Goal: Transaction & Acquisition: Purchase product/service

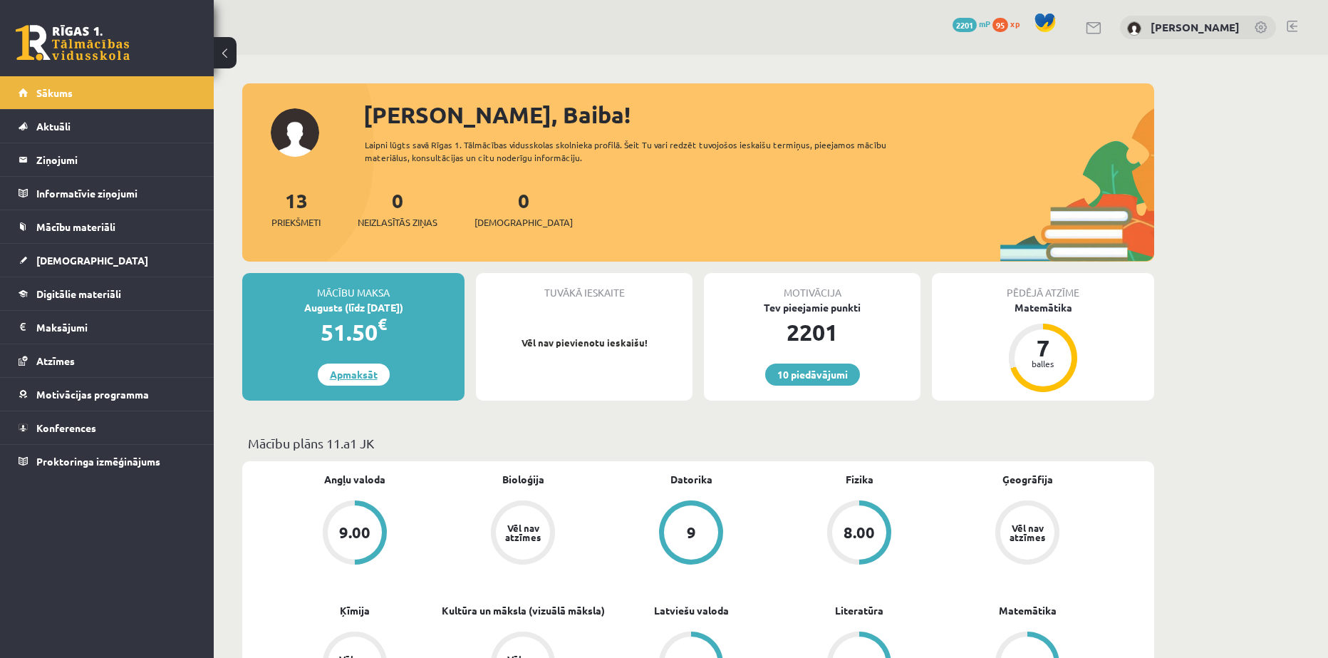
click at [355, 375] on link "Apmaksāt" at bounding box center [354, 374] width 72 height 22
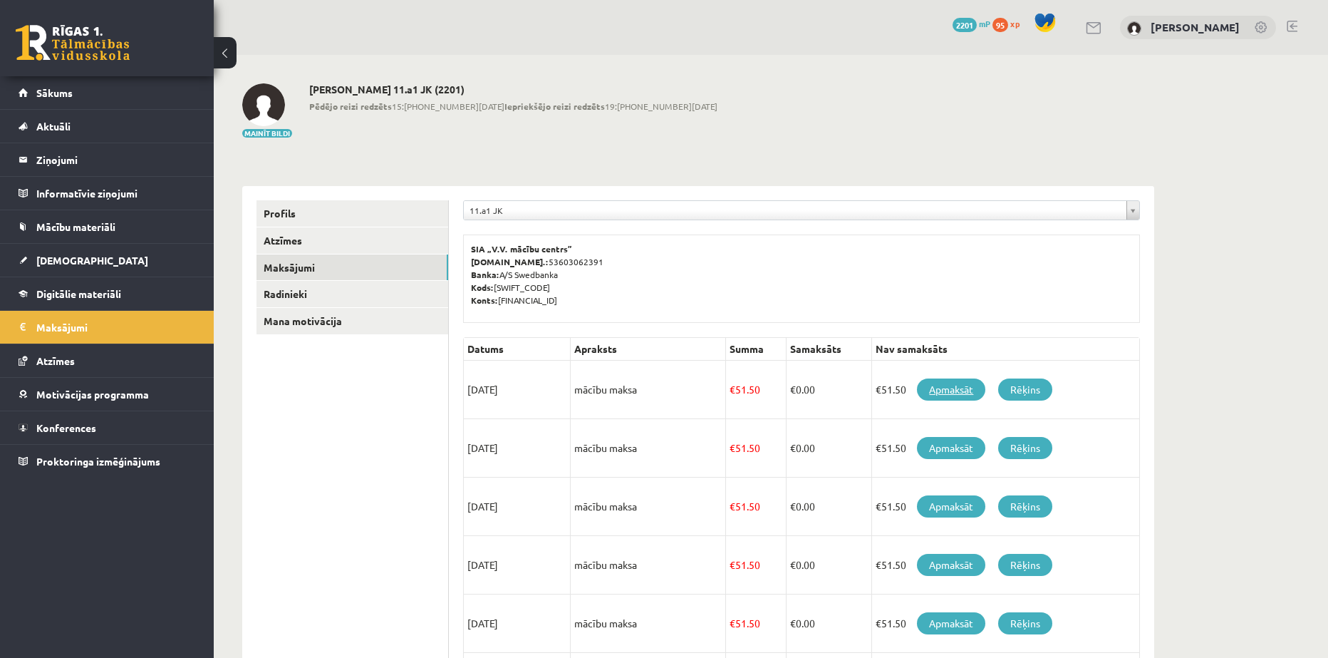
click at [955, 388] on link "Apmaksāt" at bounding box center [951, 389] width 68 height 22
